Goal: Transaction & Acquisition: Register for event/course

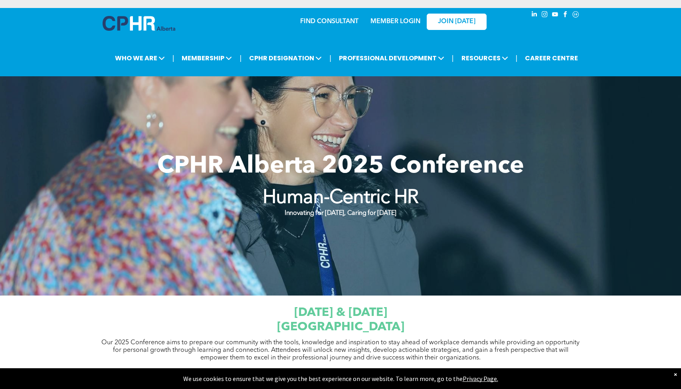
scroll to position [279, 0]
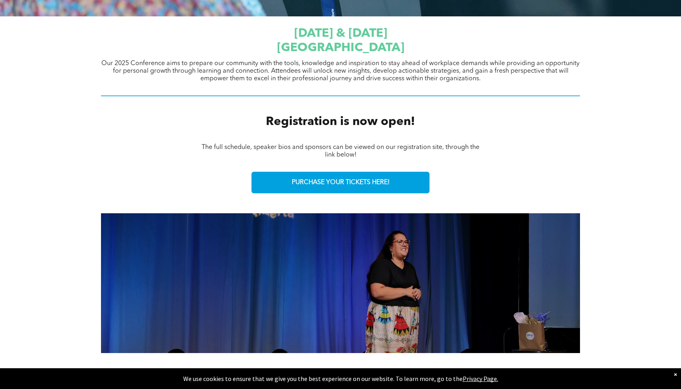
click at [369, 32] on span "September 23 & 24, 2025" at bounding box center [340, 34] width 93 height 12
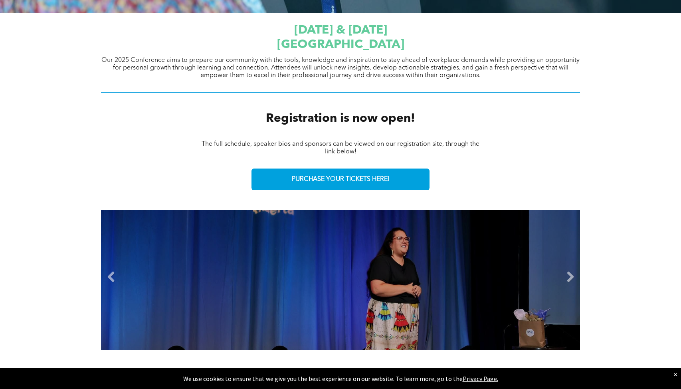
scroll to position [384, 0]
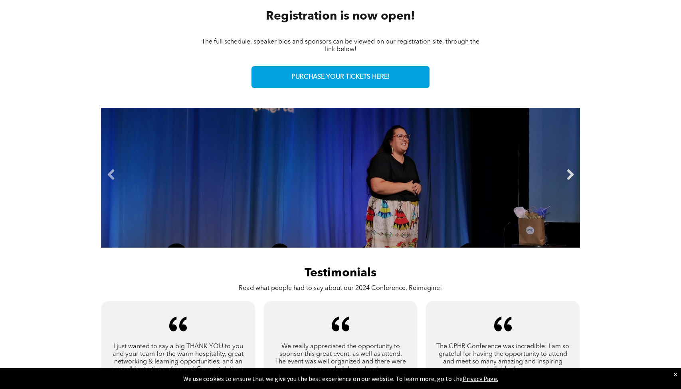
click at [570, 175] on link "Next" at bounding box center [570, 175] width 12 height 12
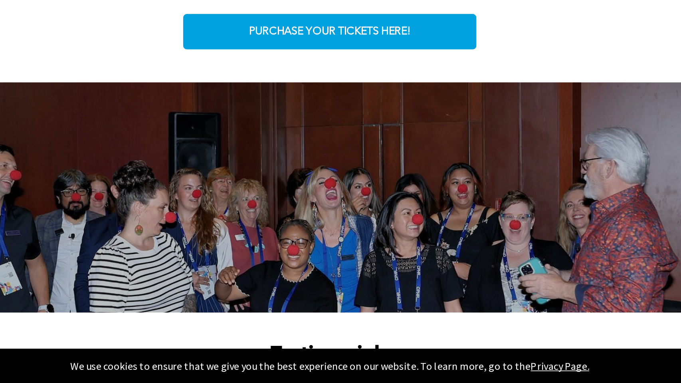
scroll to position [366, 0]
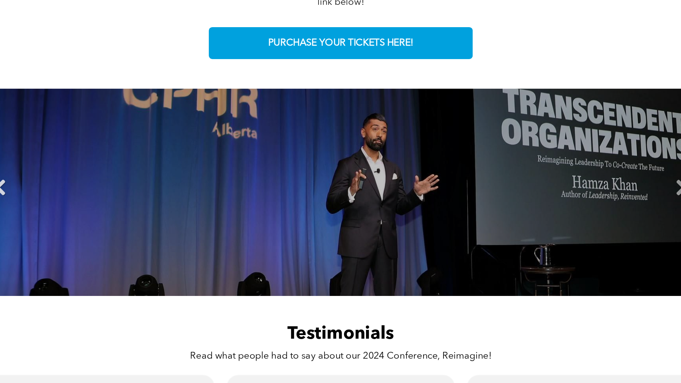
click at [105, 187] on link "Previous" at bounding box center [111, 193] width 12 height 12
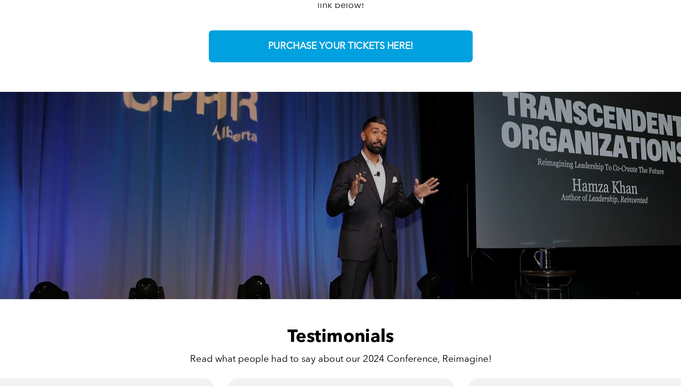
scroll to position [374, 0]
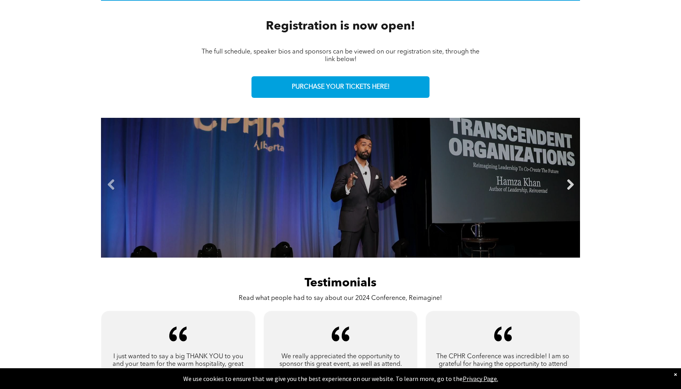
click at [567, 188] on link "Next" at bounding box center [570, 185] width 12 height 12
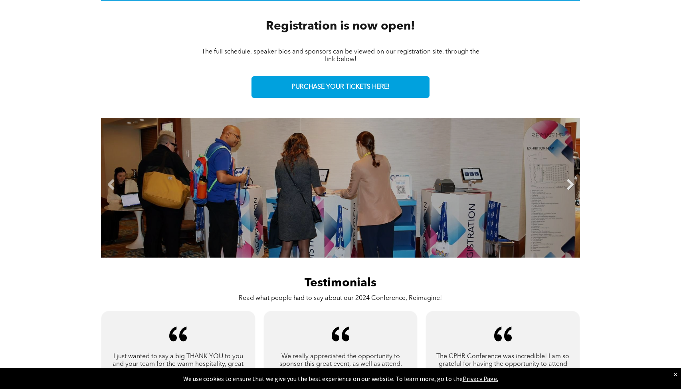
click at [567, 188] on link "Next" at bounding box center [570, 185] width 12 height 12
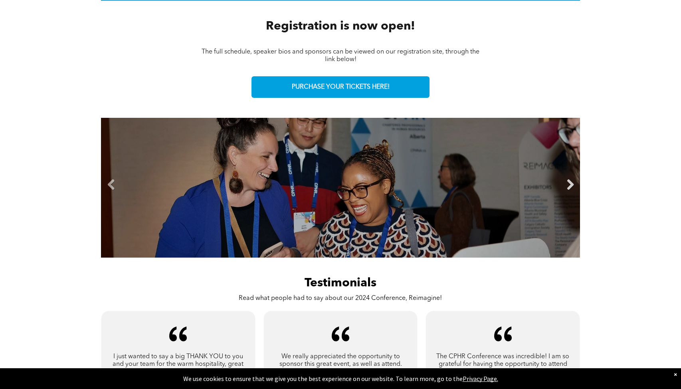
click at [570, 186] on link "Next" at bounding box center [570, 185] width 12 height 12
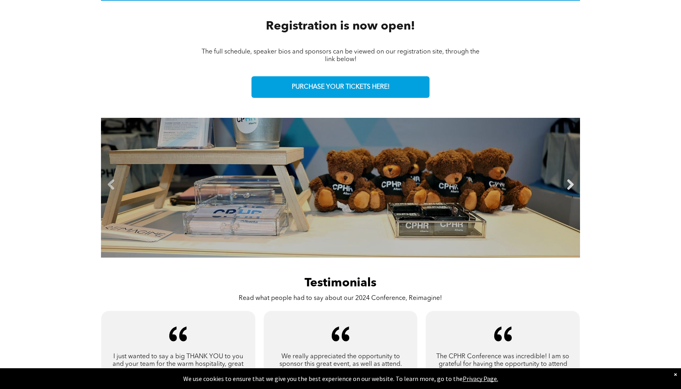
click at [571, 184] on link "Next" at bounding box center [570, 185] width 12 height 12
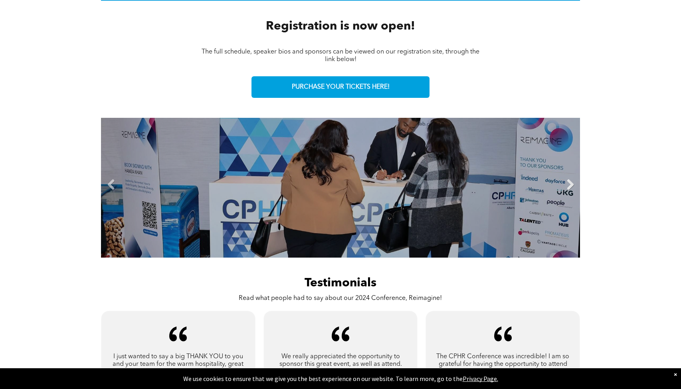
click at [570, 185] on link "Next" at bounding box center [570, 185] width 12 height 12
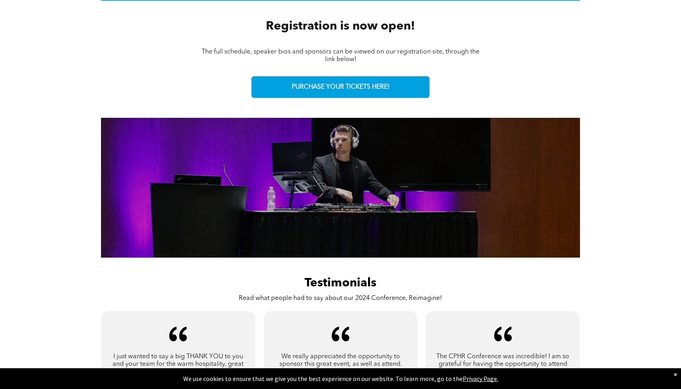
click at [603, 206] on div "Slide title Write your caption here Button Slide title Write your caption here …" at bounding box center [340, 188] width 681 height 152
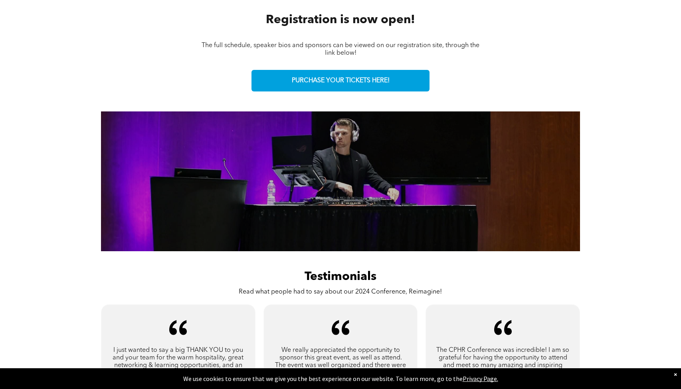
scroll to position [344, 0]
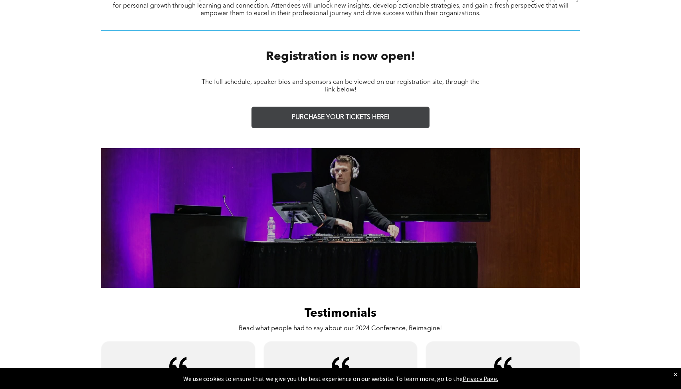
click at [335, 110] on link "PURCHASE YOUR TICKETS HERE!" at bounding box center [340, 118] width 178 height 22
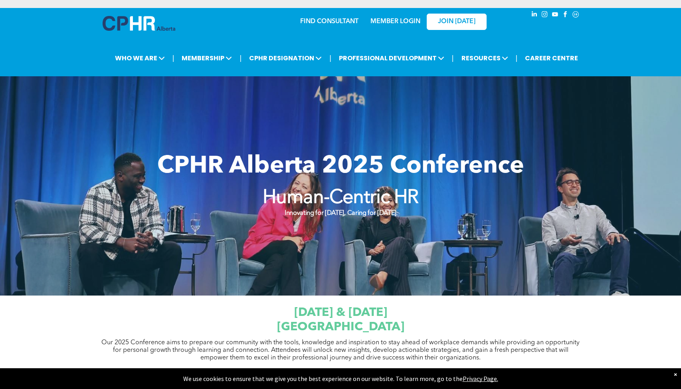
scroll to position [0, 0]
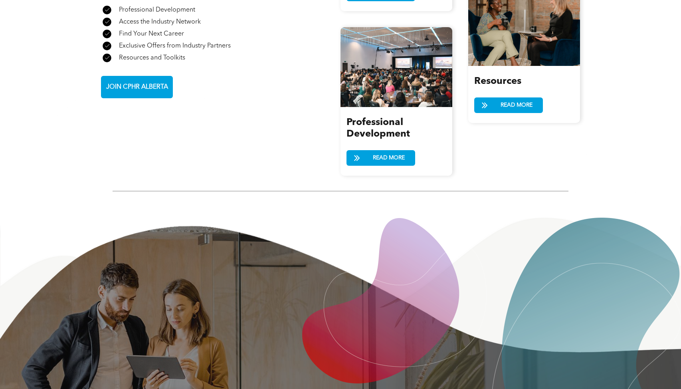
scroll to position [1123, 0]
